Goal: Transaction & Acquisition: Book appointment/travel/reservation

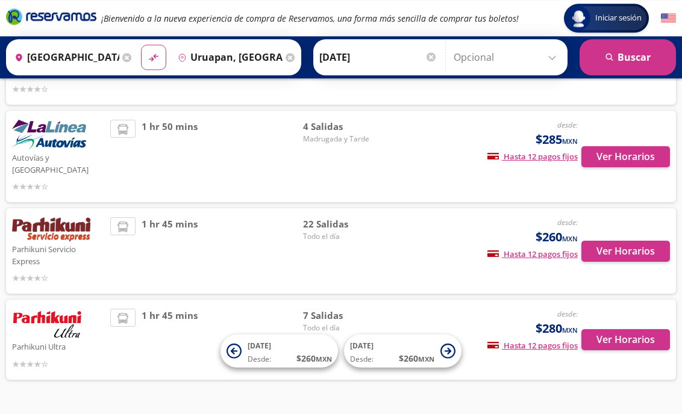
scroll to position [231, 0]
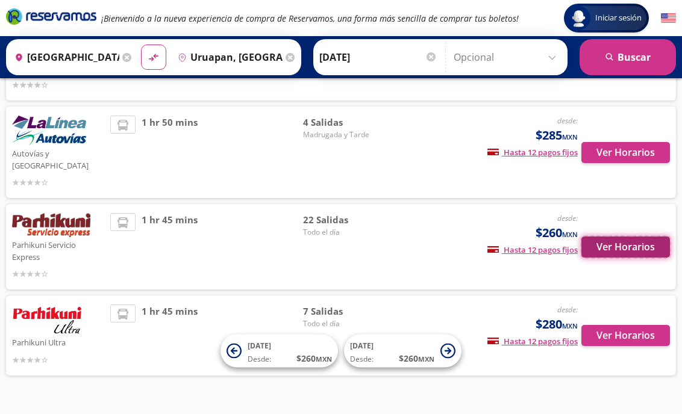
click at [627, 237] on button "Ver Horarios" at bounding box center [625, 247] width 89 height 21
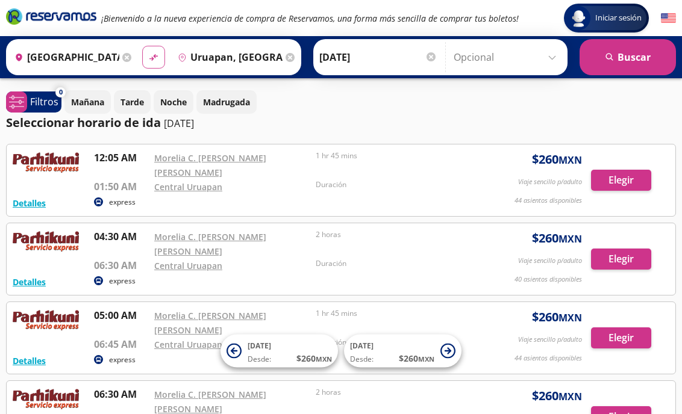
click at [148, 54] on icon "material-symbols:compare-arrows-rounded" at bounding box center [153, 57] width 11 height 11
type input "Uruapan, [GEOGRAPHIC_DATA]"
click at [205, 55] on input "[GEOGRAPHIC_DATA], [GEOGRAPHIC_DATA]" at bounding box center [228, 57] width 110 height 30
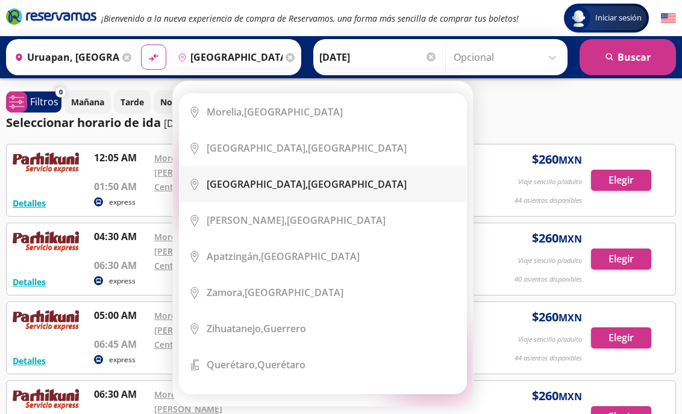
click at [297, 192] on li "City Icon [GEOGRAPHIC_DATA], [GEOGRAPHIC_DATA]" at bounding box center [323, 184] width 287 height 36
type input "[GEOGRAPHIC_DATA], [GEOGRAPHIC_DATA]"
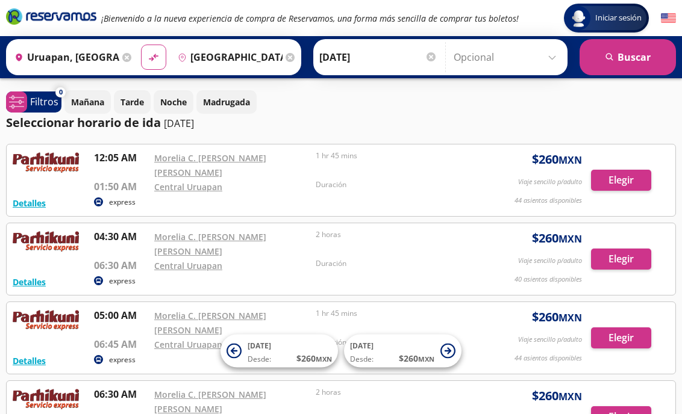
click at [333, 60] on input "[DATE]" at bounding box center [378, 57] width 118 height 30
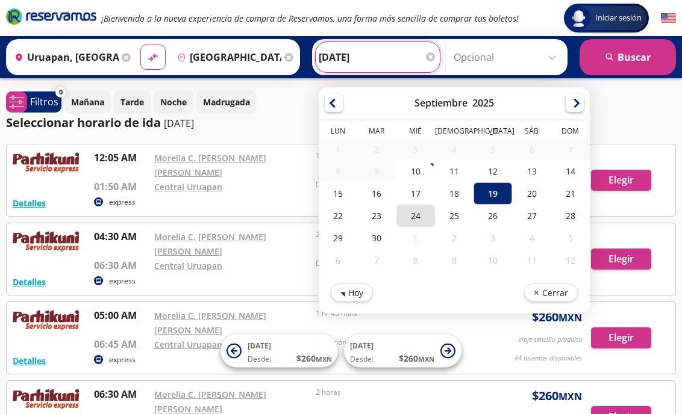
click at [414, 222] on div "24" at bounding box center [415, 216] width 39 height 22
type input "[DATE]"
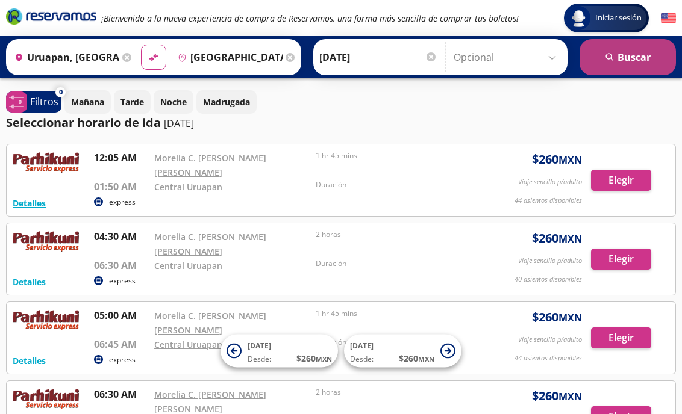
click at [620, 54] on button "search [GEOGRAPHIC_DATA]" at bounding box center [628, 57] width 96 height 36
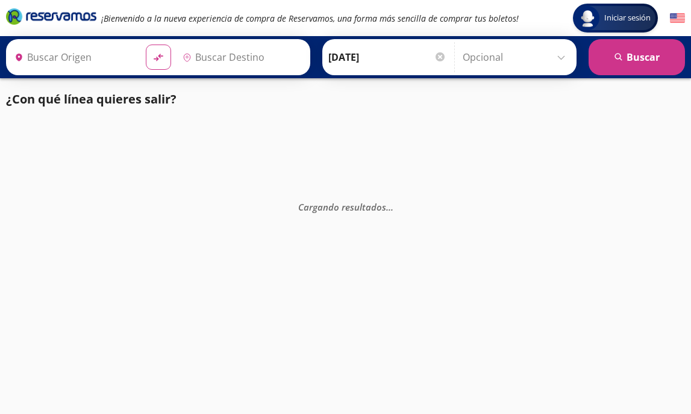
type input "[GEOGRAPHIC_DATA], [GEOGRAPHIC_DATA]"
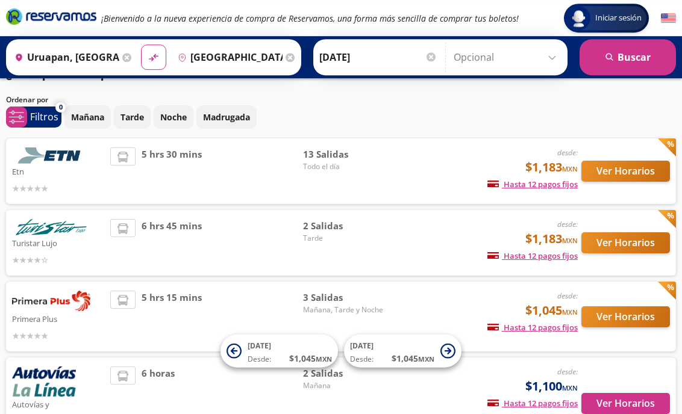
scroll to position [29, 0]
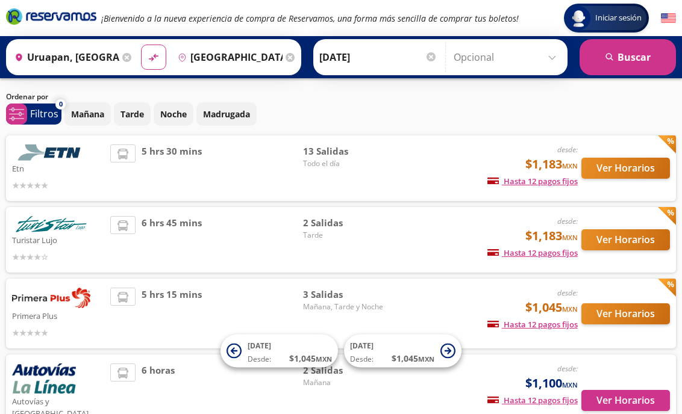
click at [49, 157] on img at bounding box center [51, 153] width 78 height 16
click at [622, 164] on button "Ver Horarios" at bounding box center [625, 168] width 89 height 21
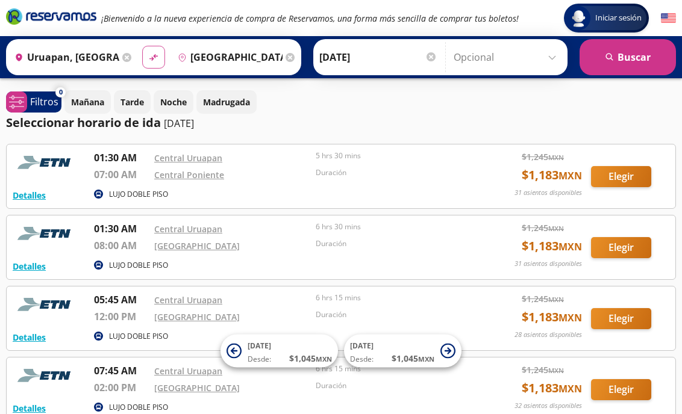
click at [151, 63] on icon "material-symbols:compare-arrows-rounded" at bounding box center [153, 57] width 11 height 11
type input "[GEOGRAPHIC_DATA], [GEOGRAPHIC_DATA]"
click at [208, 61] on input "Uruapan, [GEOGRAPHIC_DATA]" at bounding box center [228, 57] width 110 height 30
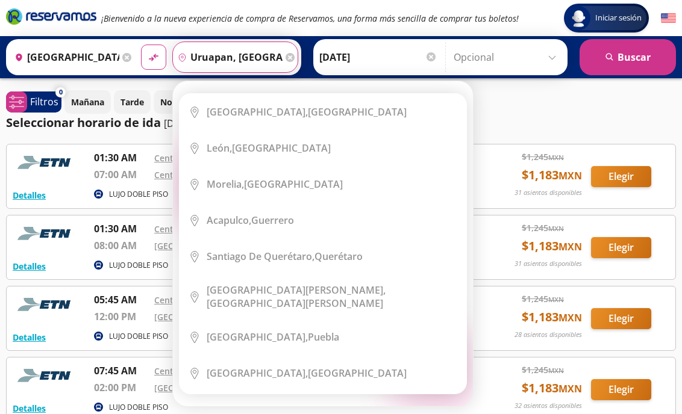
click at [208, 93] on ul "City Icon [GEOGRAPHIC_DATA], [GEOGRAPHIC_DATA] City Icon [GEOGRAPHIC_DATA], [GE…" at bounding box center [323, 243] width 288 height 301
click at [208, 61] on input "Uruapan, [GEOGRAPHIC_DATA]" at bounding box center [228, 57] width 110 height 30
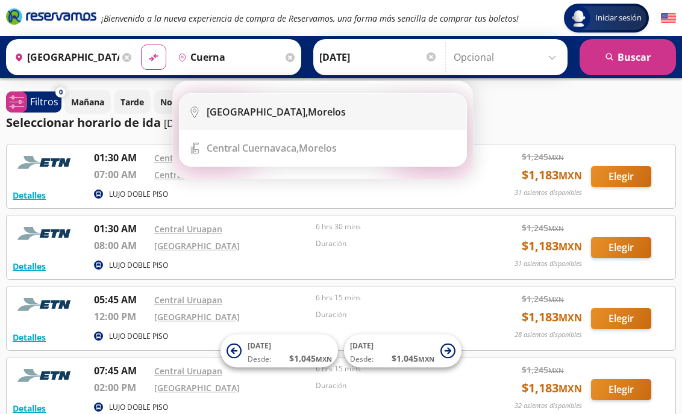
click at [322, 108] on div "[GEOGRAPHIC_DATA], [GEOGRAPHIC_DATA]" at bounding box center [332, 111] width 251 height 13
type input "[GEOGRAPHIC_DATA], [GEOGRAPHIC_DATA]"
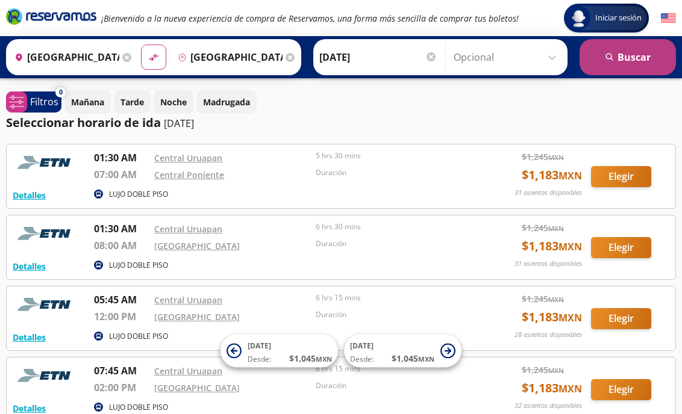
click at [634, 60] on button "search [GEOGRAPHIC_DATA]" at bounding box center [628, 57] width 96 height 36
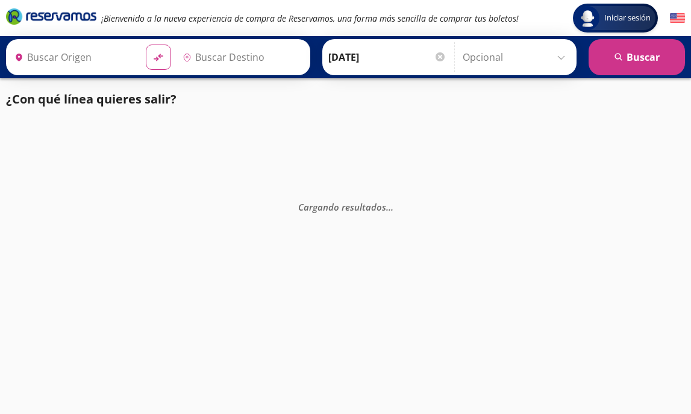
type input "[GEOGRAPHIC_DATA], [GEOGRAPHIC_DATA]"
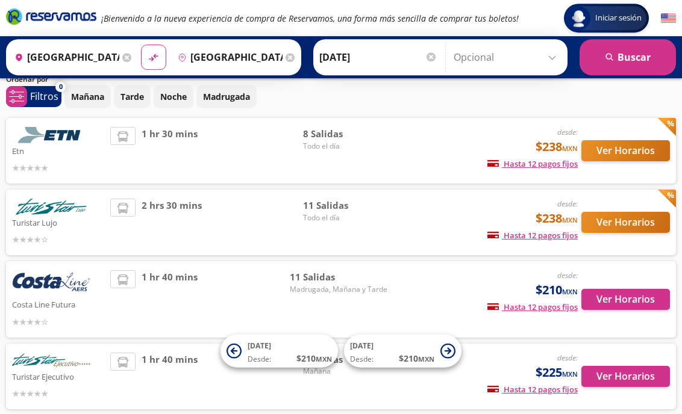
scroll to position [24, 0]
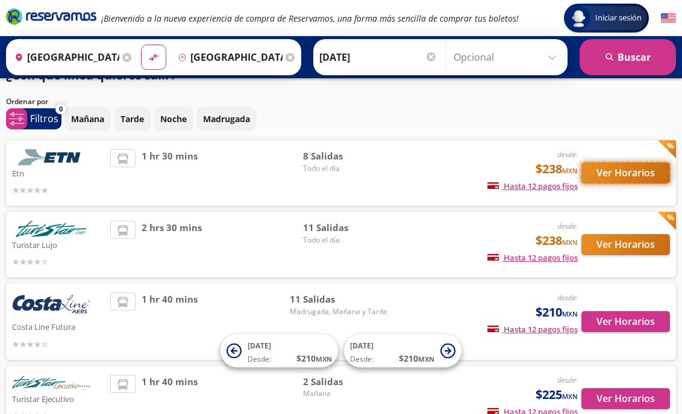
click at [621, 170] on button "Ver Horarios" at bounding box center [625, 173] width 89 height 21
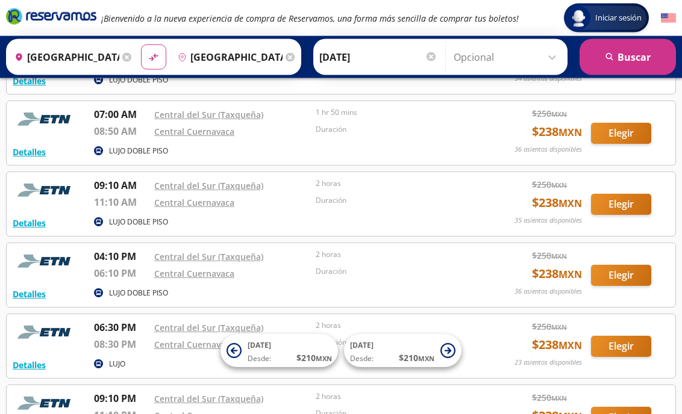
scroll to position [251, 0]
